Goal: Entertainment & Leisure: Consume media (video, audio)

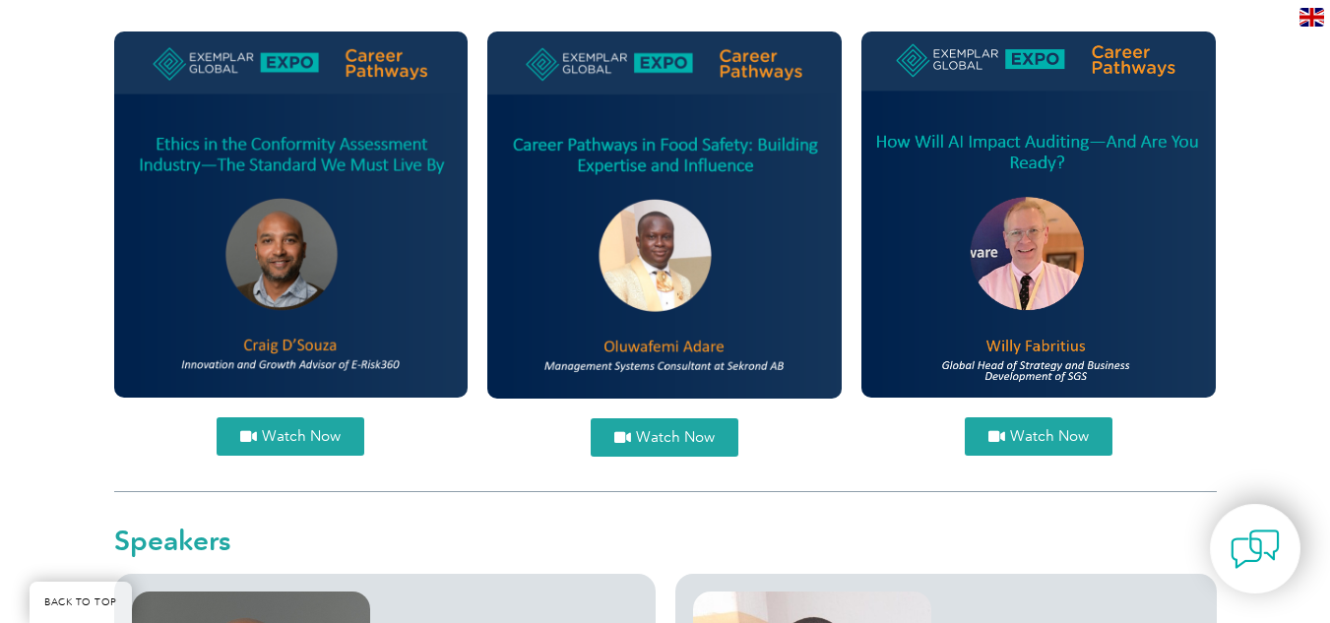
scroll to position [903, 0]
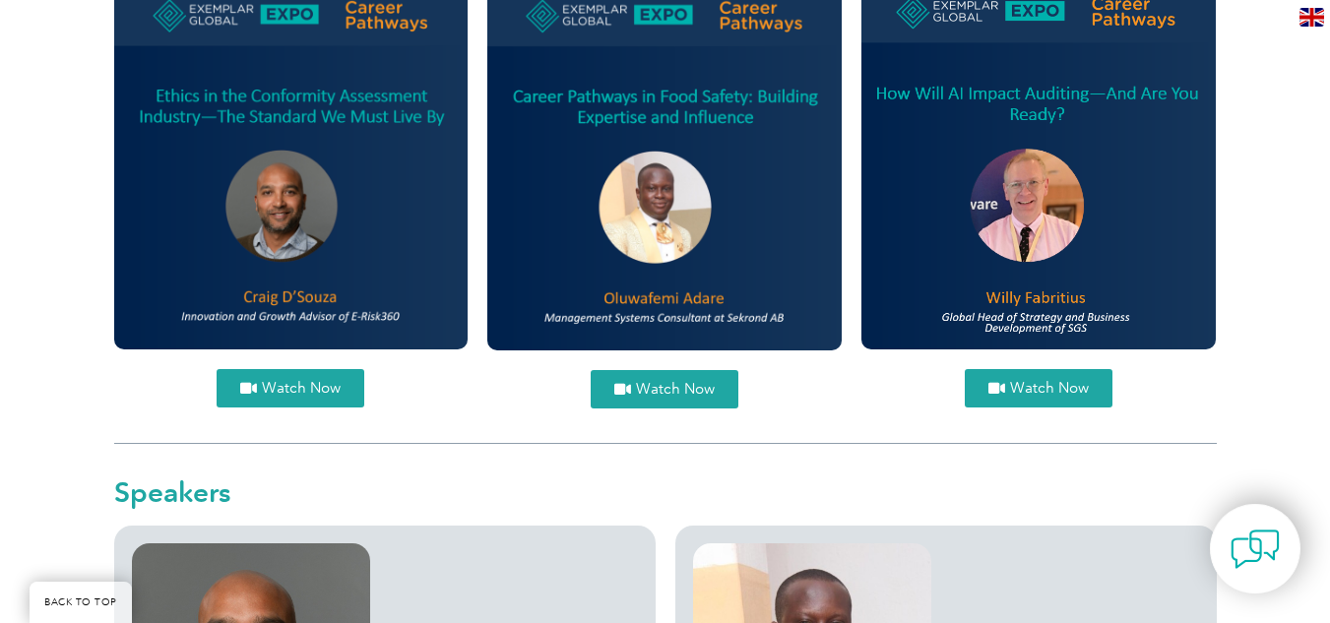
click at [702, 395] on span "Watch Now" at bounding box center [675, 389] width 79 height 15
click at [301, 390] on span "Watch Now" at bounding box center [301, 388] width 79 height 15
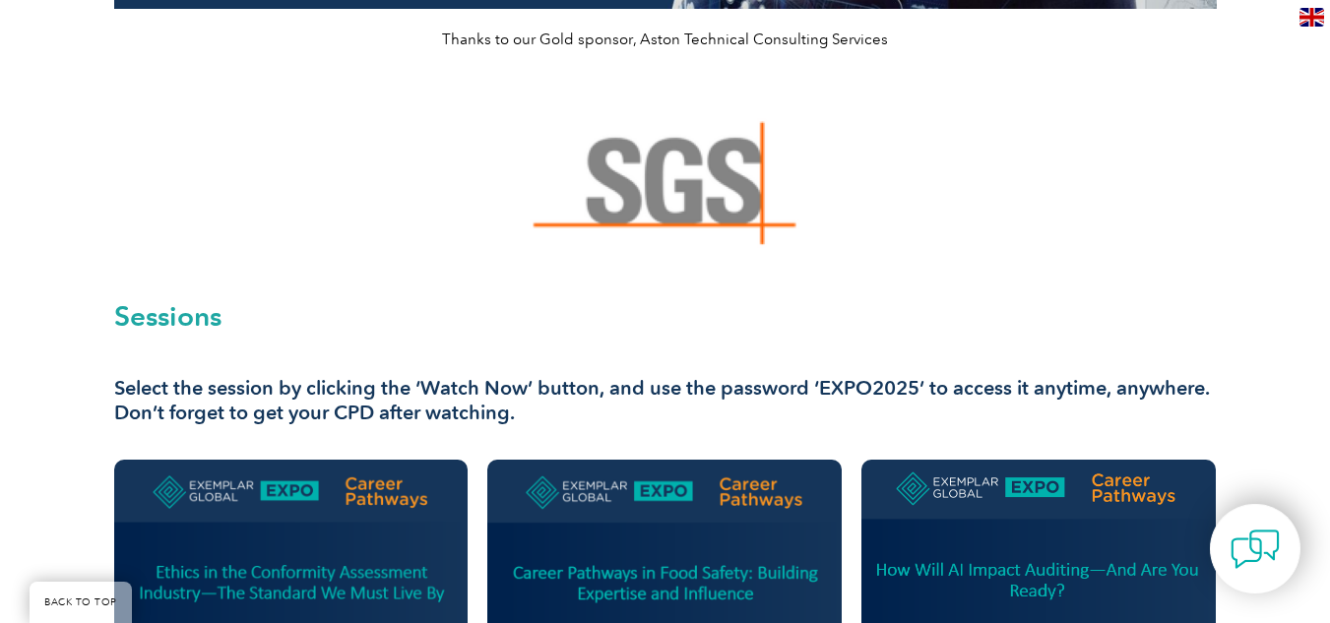
scroll to position [449, 0]
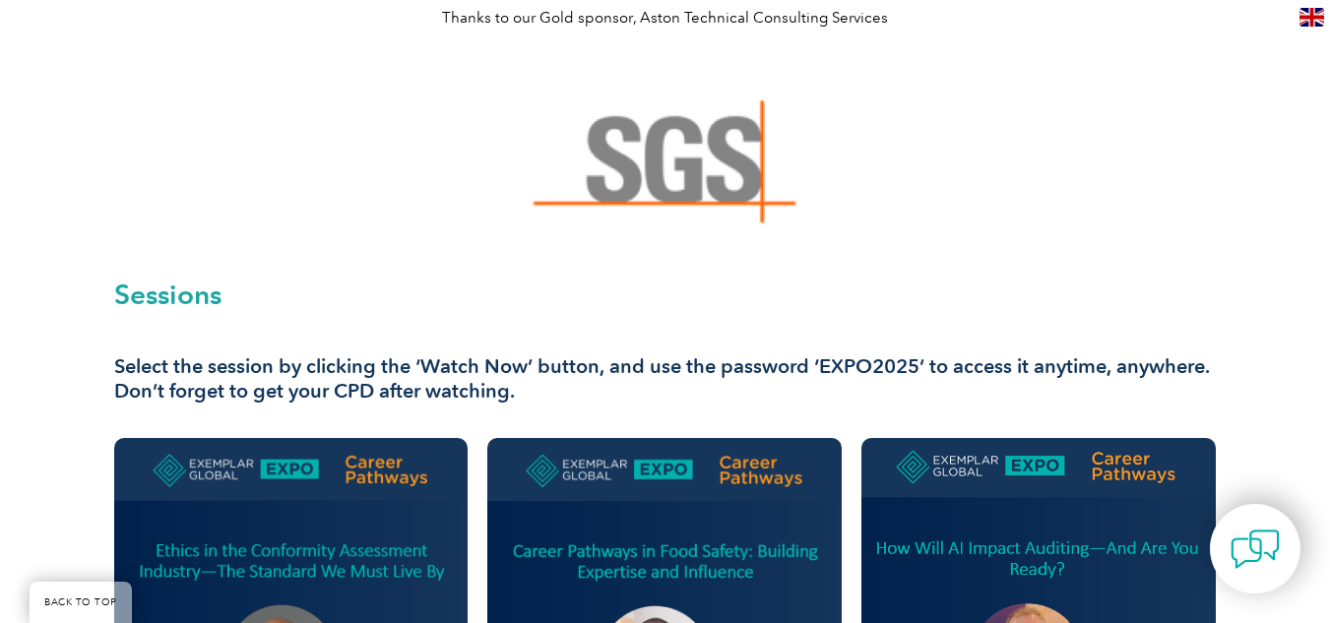
click at [621, 192] on img at bounding box center [664, 162] width 361 height 197
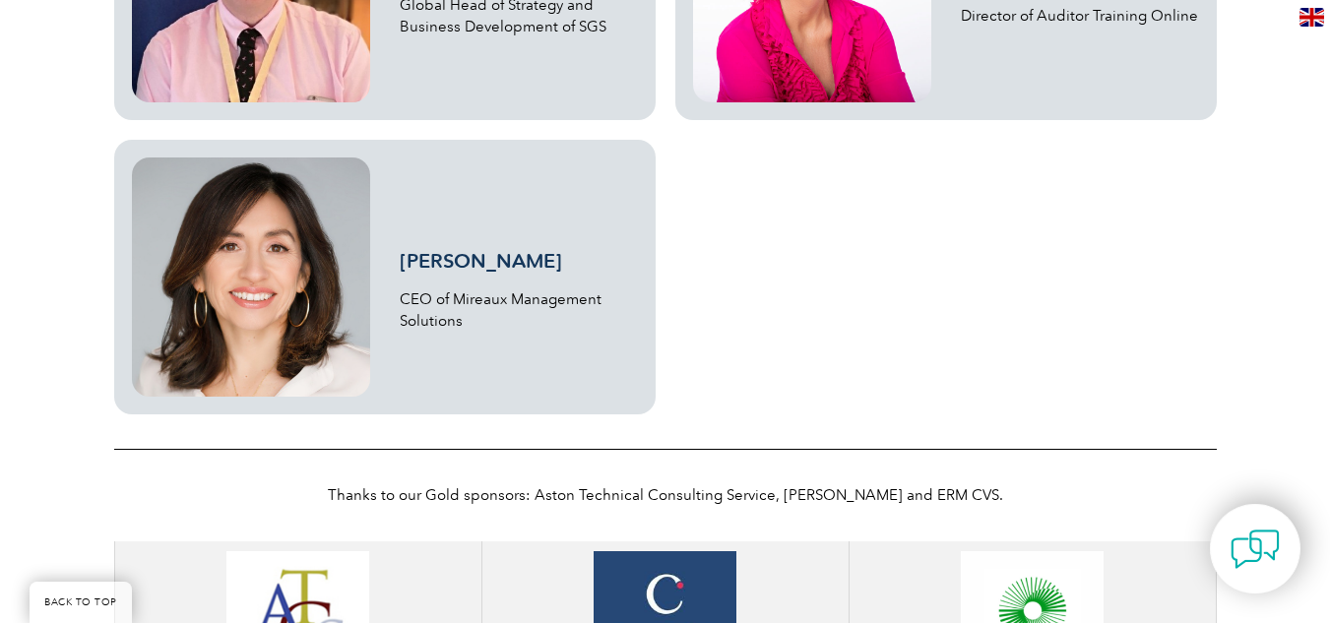
scroll to position [1871, 0]
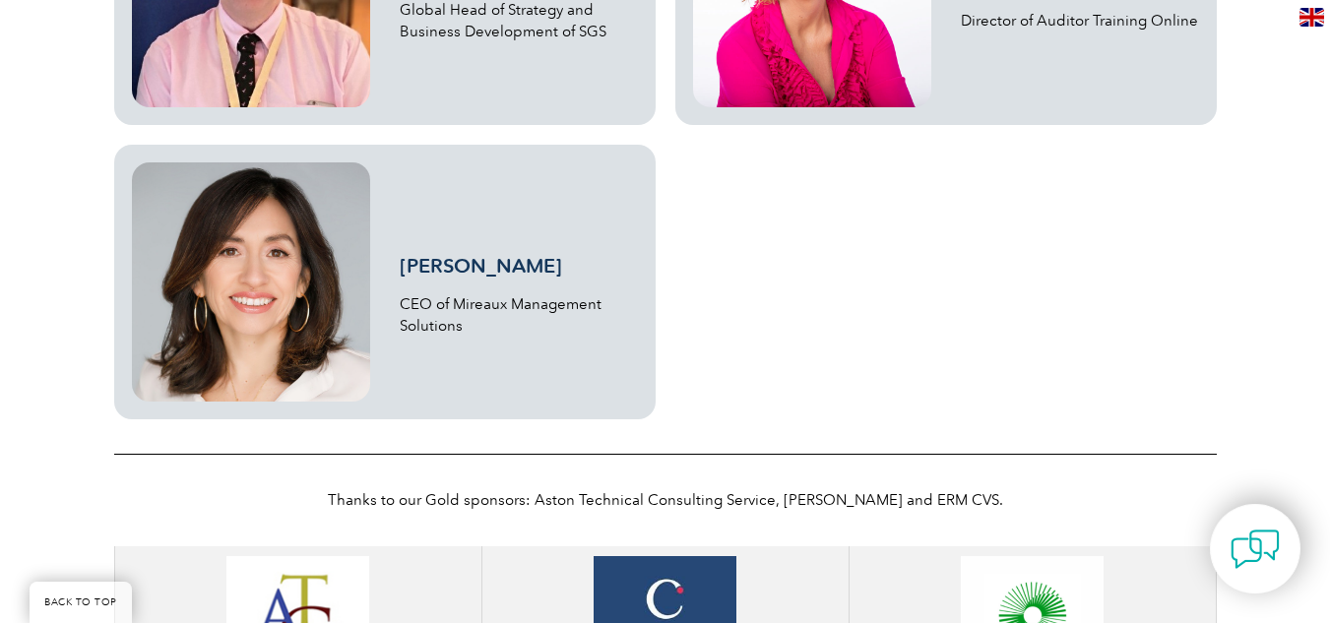
click at [507, 258] on link "[PERSON_NAME]" at bounding box center [481, 266] width 162 height 24
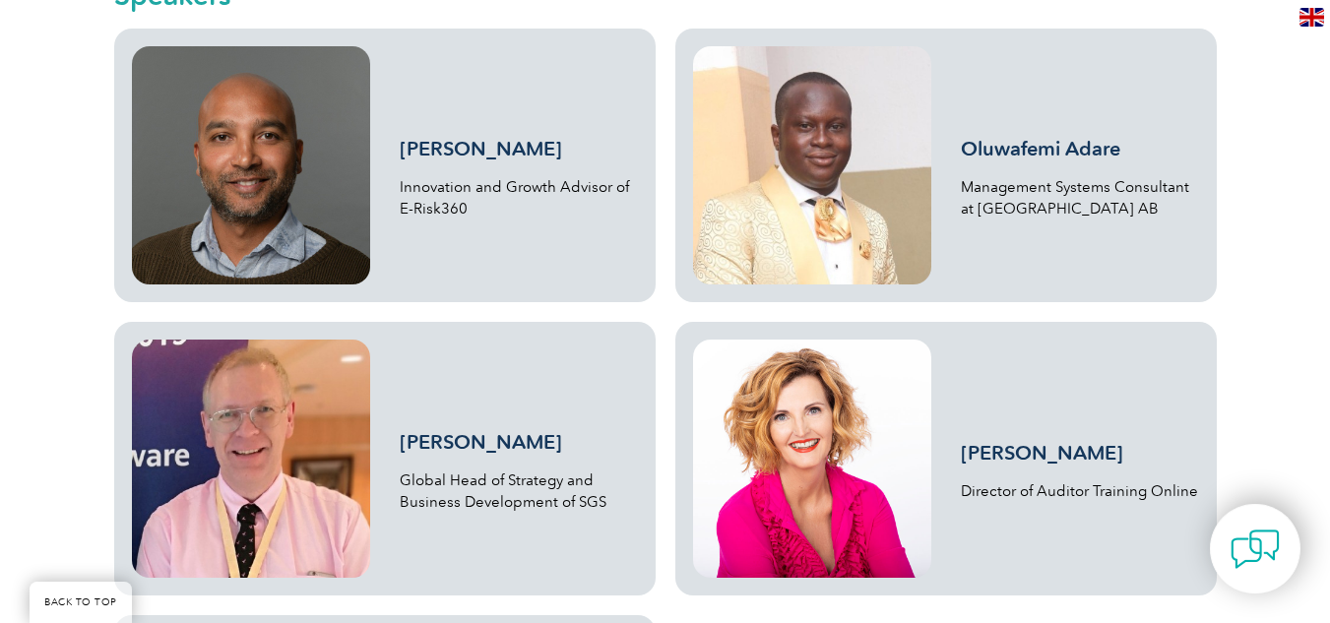
scroll to position [1395, 0]
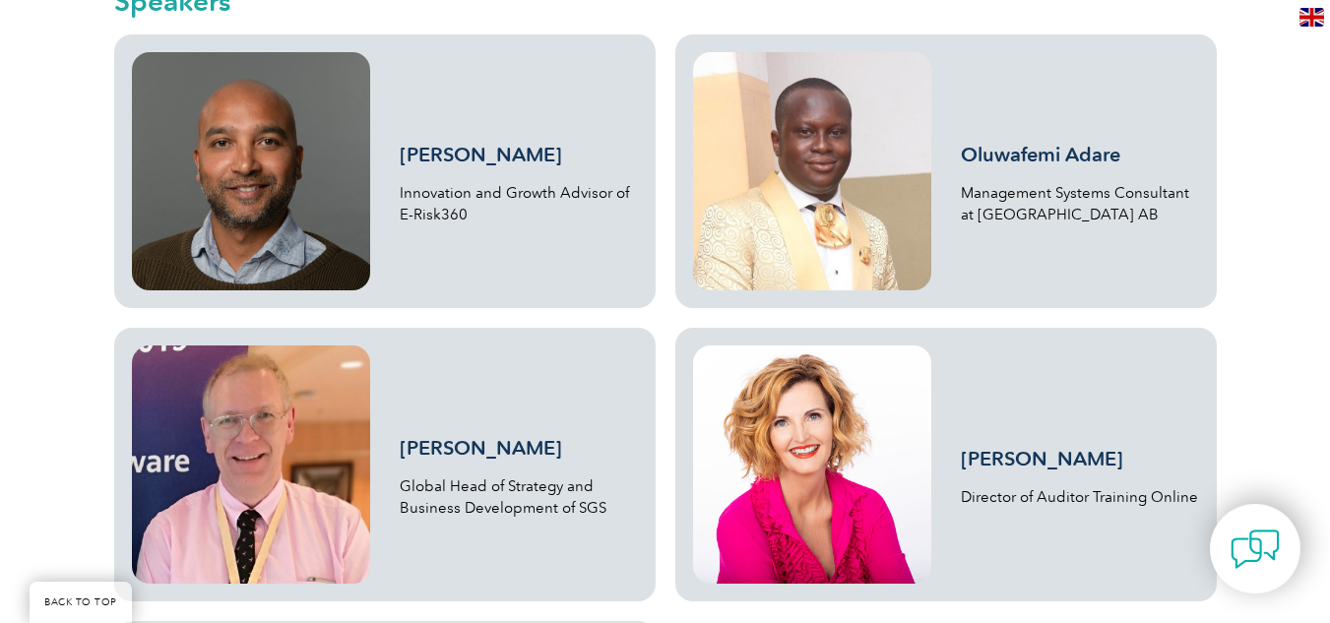
click at [1026, 153] on link "Oluwafemi Adare" at bounding box center [1040, 155] width 159 height 24
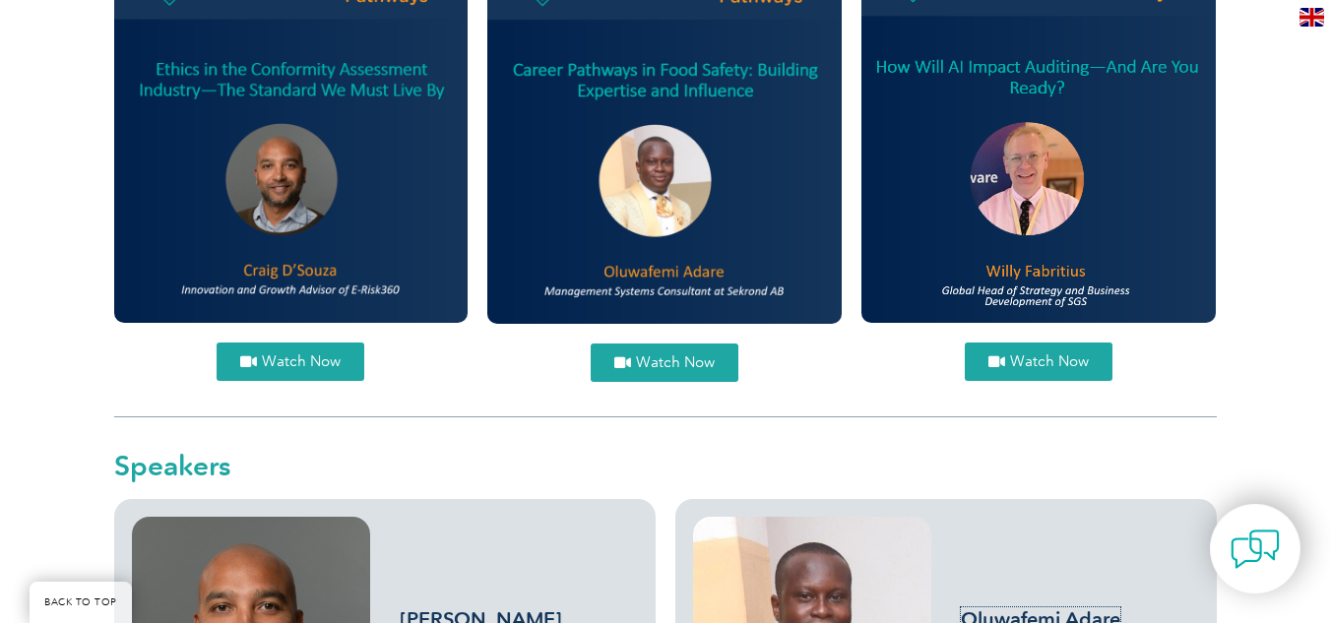
scroll to position [0, 0]
